Goal: Check status

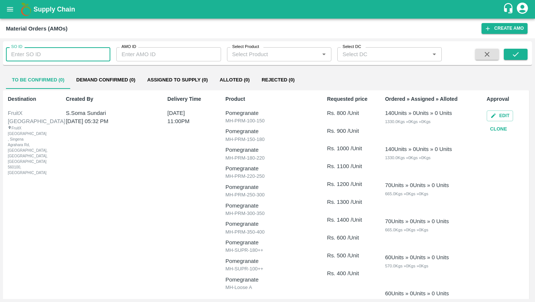
click at [36, 56] on input "SO ID" at bounding box center [58, 54] width 104 height 14
paste input "600609"
type input "600609"
click at [522, 61] on span at bounding box center [516, 55] width 24 height 12
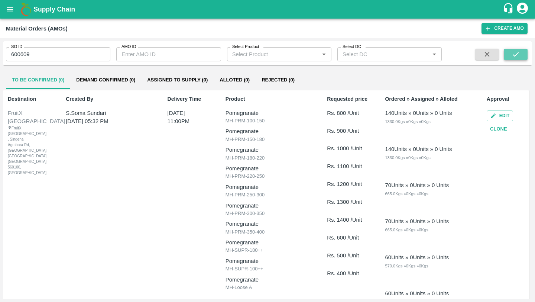
click at [519, 58] on icon "submit" at bounding box center [515, 54] width 8 height 8
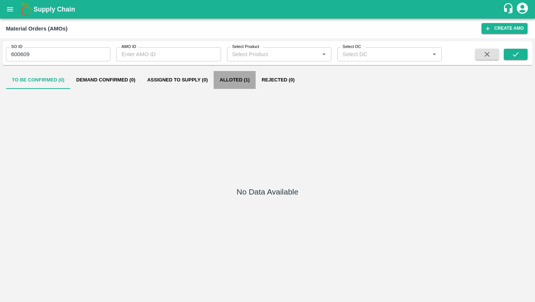
click at [237, 81] on button "Alloted (1)" at bounding box center [235, 80] width 42 height 18
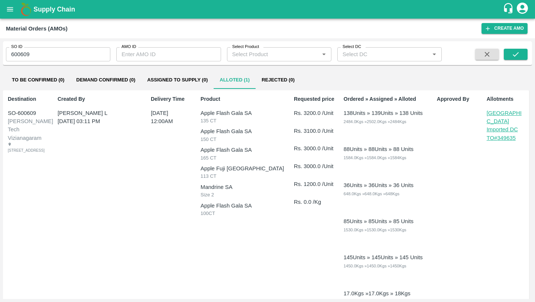
click at [487, 134] on p "TO# 349635" at bounding box center [507, 138] width 40 height 8
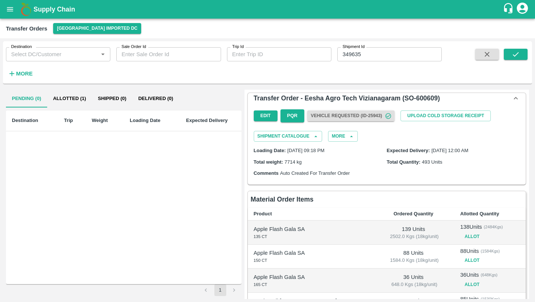
click at [55, 95] on button "Allotted (1)" at bounding box center [69, 99] width 45 height 18
